Goal: Transaction & Acquisition: Purchase product/service

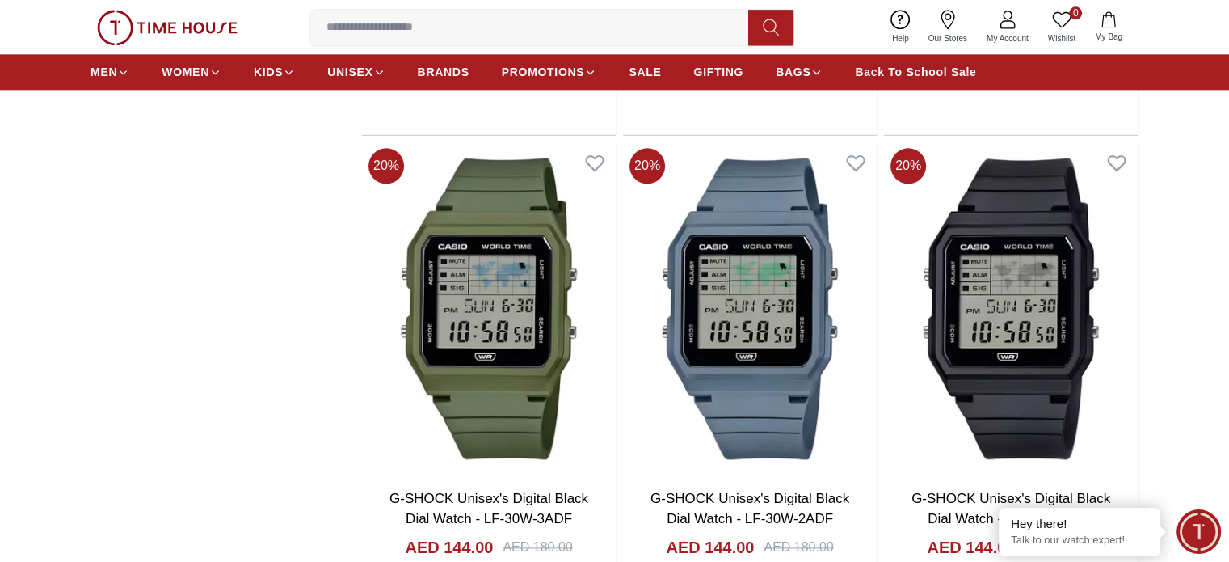
scroll to position [2001, 0]
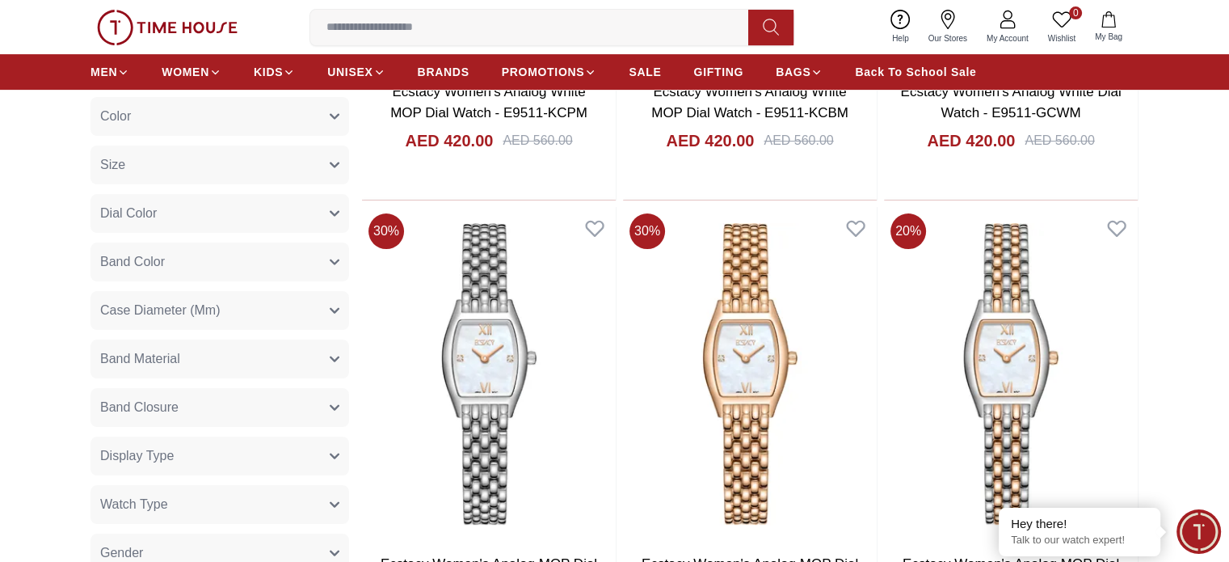
scroll to position [413, 0]
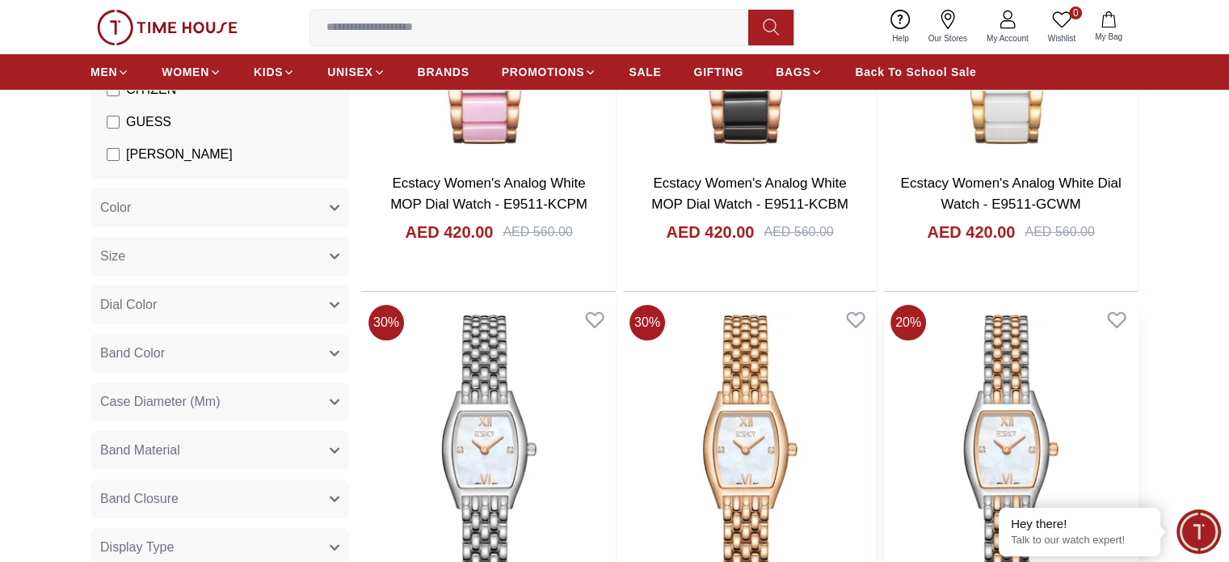
click at [884, 316] on img at bounding box center [1011, 465] width 254 height 334
